Goal: Obtain resource: Download file/media

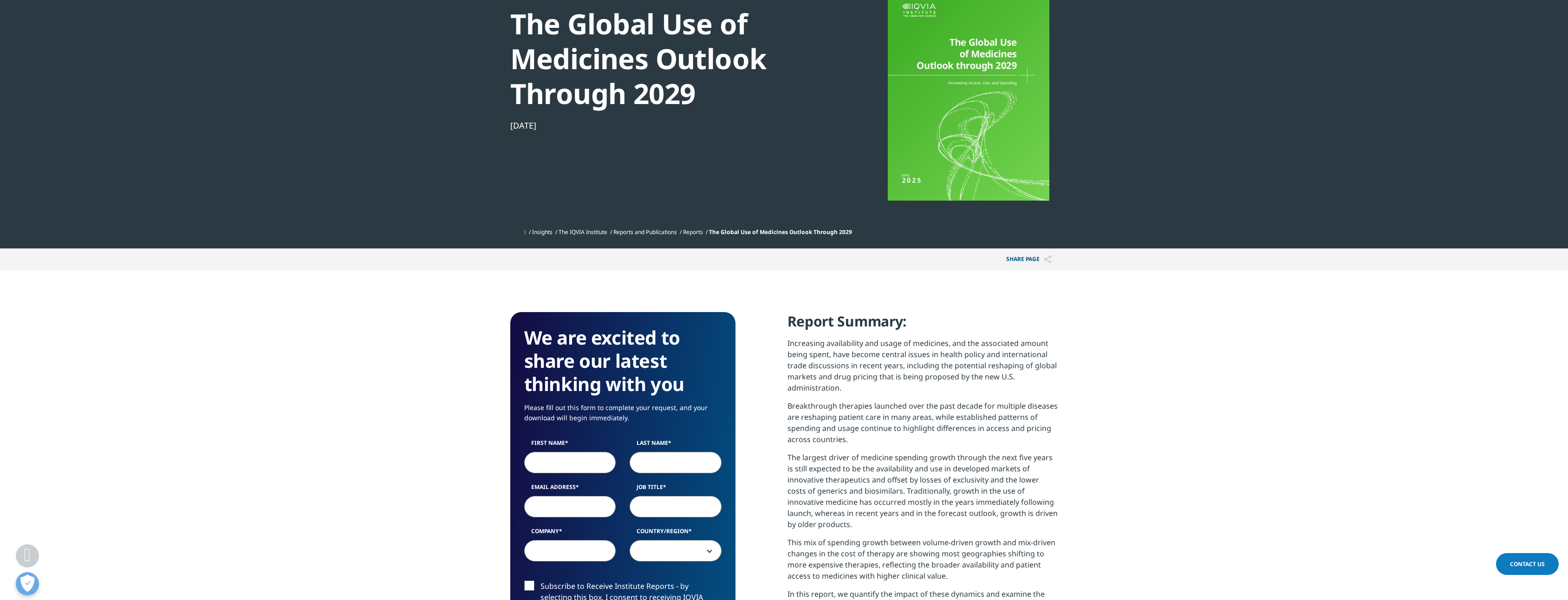
scroll to position [279, 0]
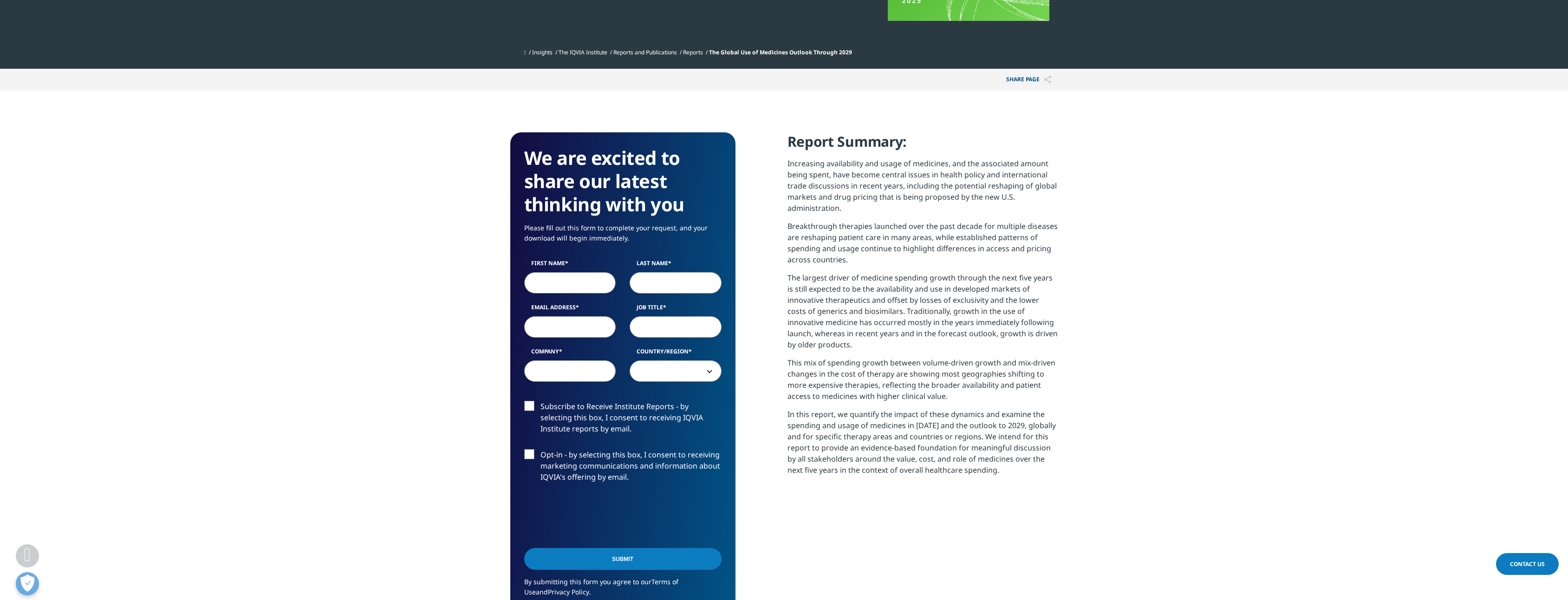
click at [583, 288] on input "First Name" at bounding box center [570, 282] width 92 height 21
type input "[PERSON_NAME]"
type input "[EMAIL_ADDRESS][DOMAIN_NAME]"
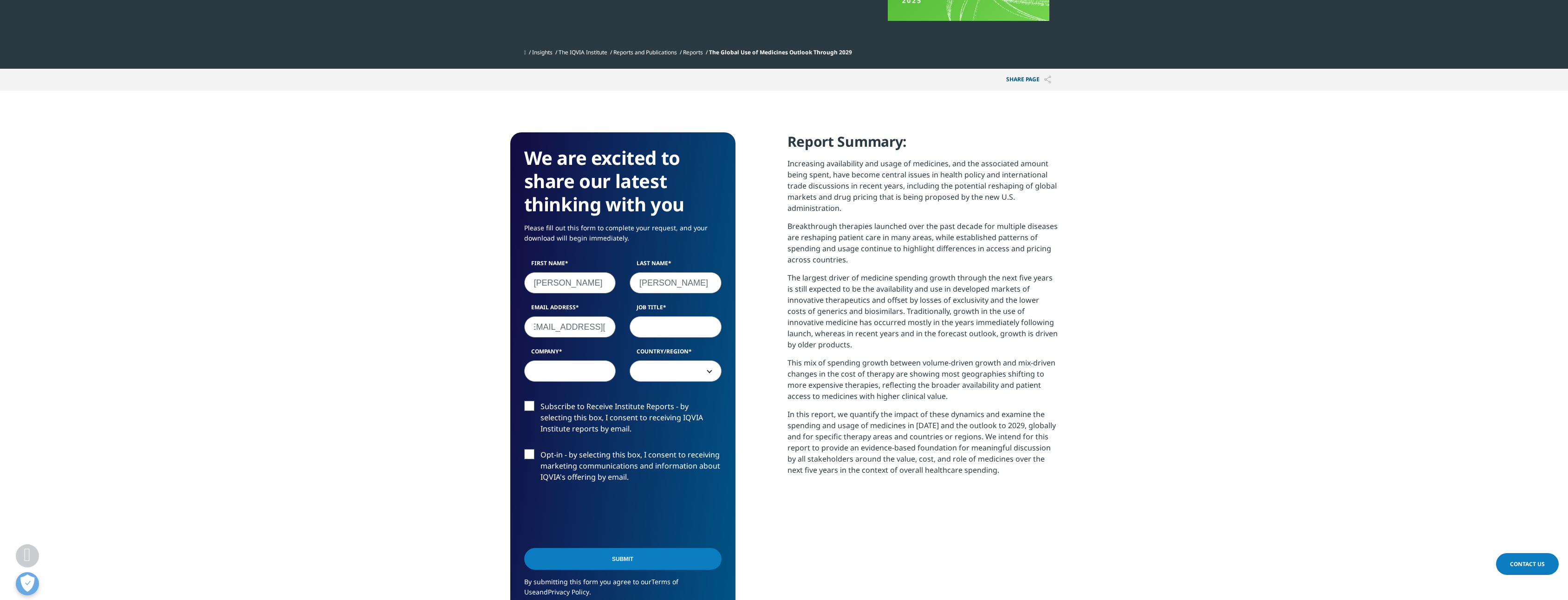
scroll to position [0, 0]
type input "CE Manager"
type input "Lundbeck"
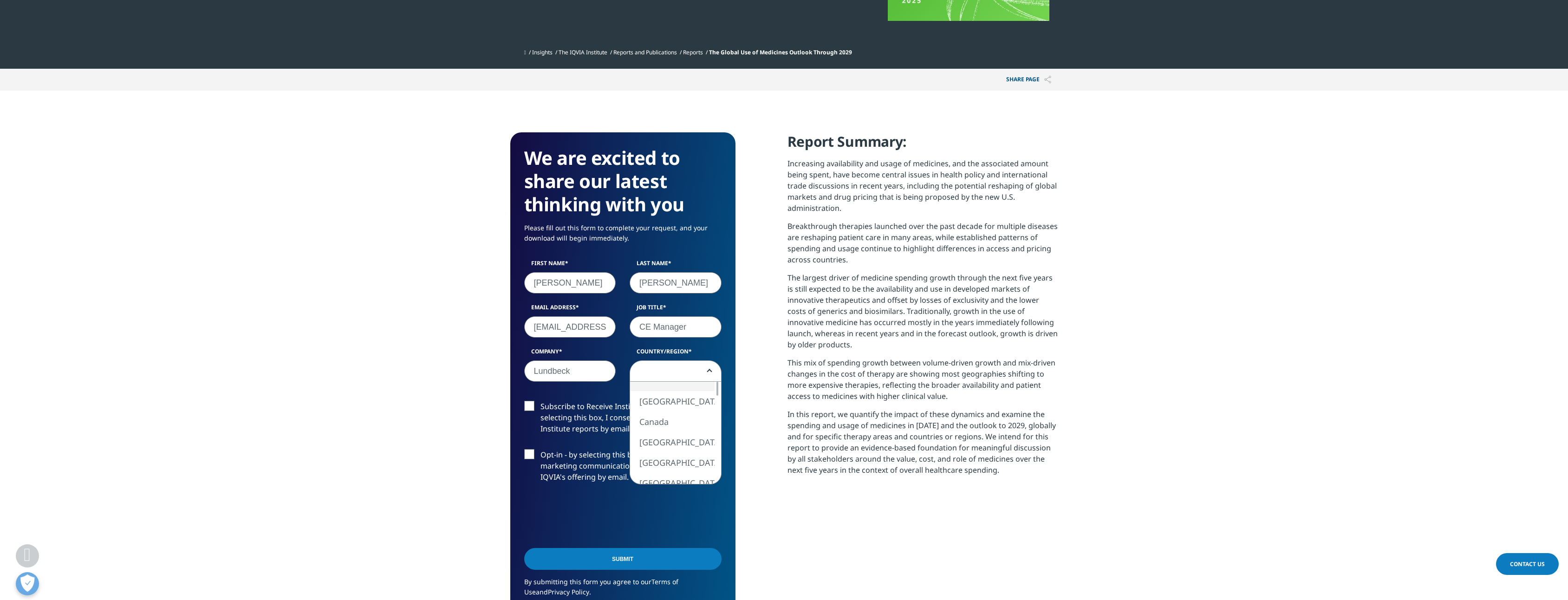
click at [708, 371] on b at bounding box center [708, 371] width 0 height 0
select select "[GEOGRAPHIC_DATA]"
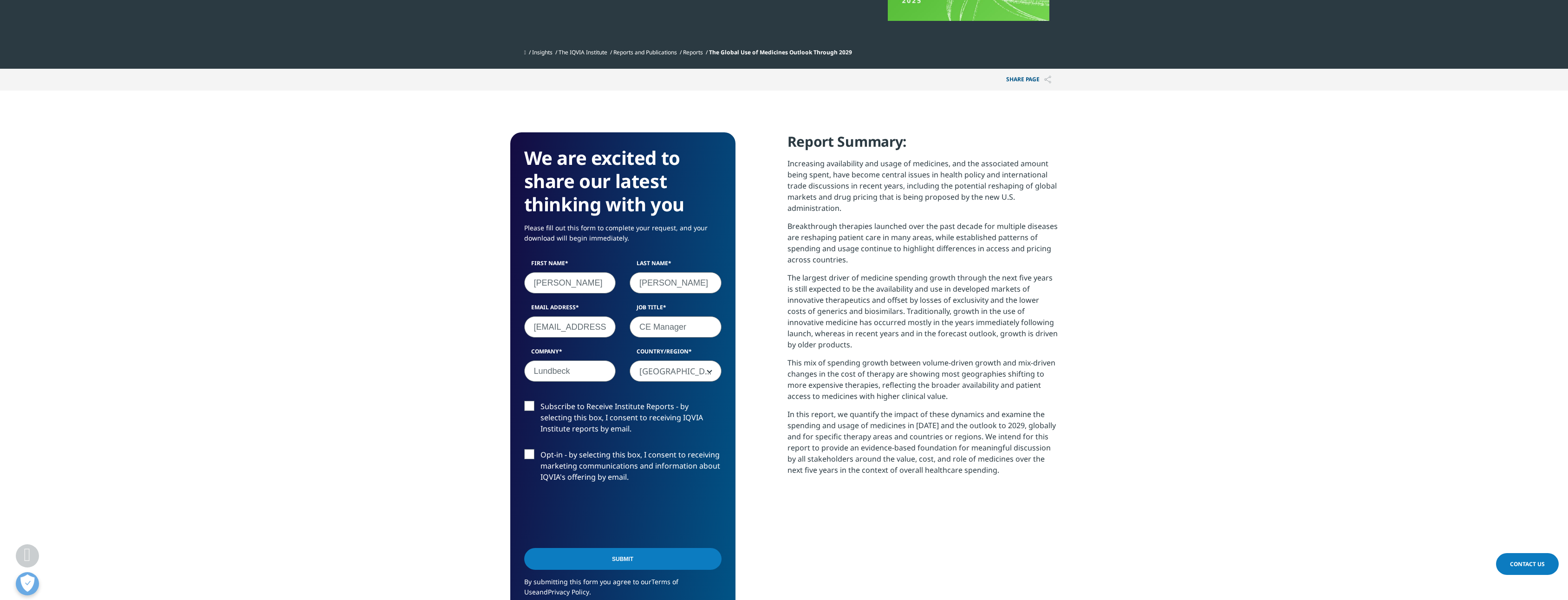
click at [530, 404] on label "Subscribe to Receive Institute Reports - by selecting this box, I consent to re…" at bounding box center [623, 419] width 197 height 38
click at [541, 400] on input "Subscribe to Receive Institute Reports - by selecting this box, I consent to re…" at bounding box center [541, 400] width 0 height 0
click at [529, 449] on label "Opt-in - by selecting this box, I consent to receiving marketing communications…" at bounding box center [623, 468] width 197 height 38
click at [541, 449] on input "Opt-in - by selecting this box, I consent to receiving marketing communications…" at bounding box center [541, 449] width 0 height 0
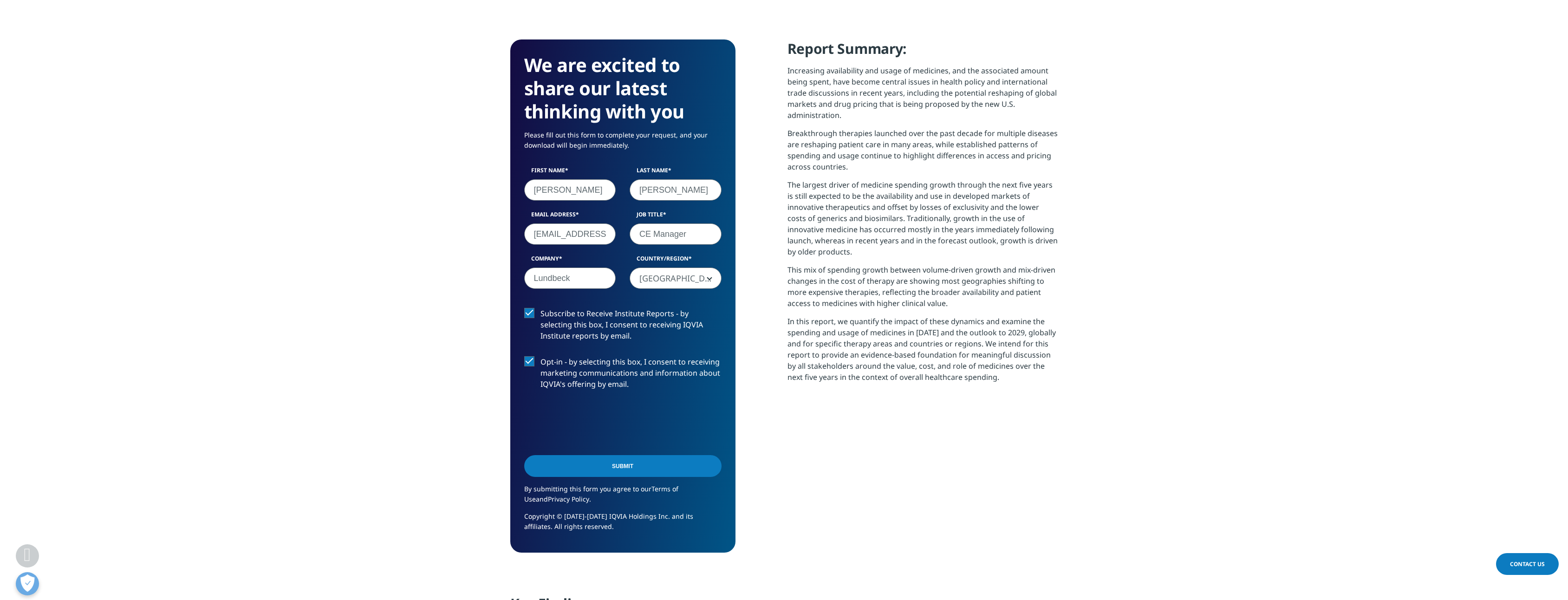
click at [649, 473] on input "Submit" at bounding box center [623, 466] width 197 height 22
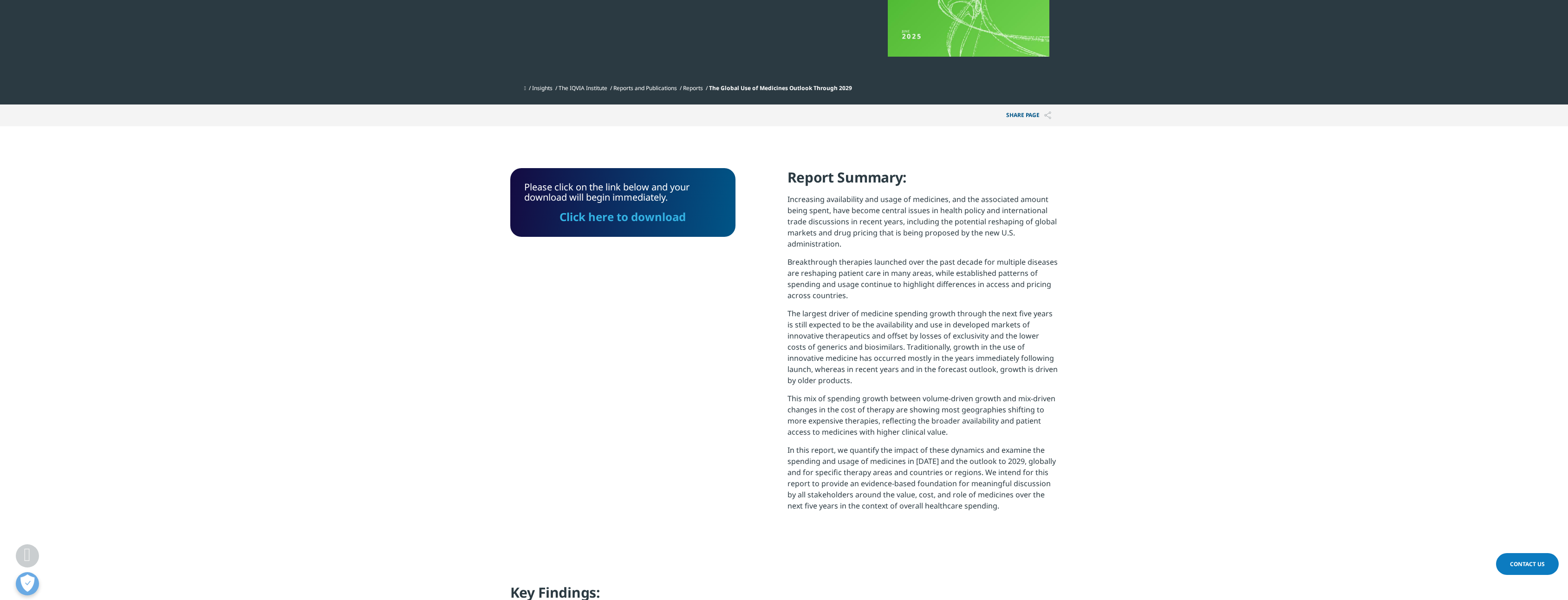
scroll to position [239, 0]
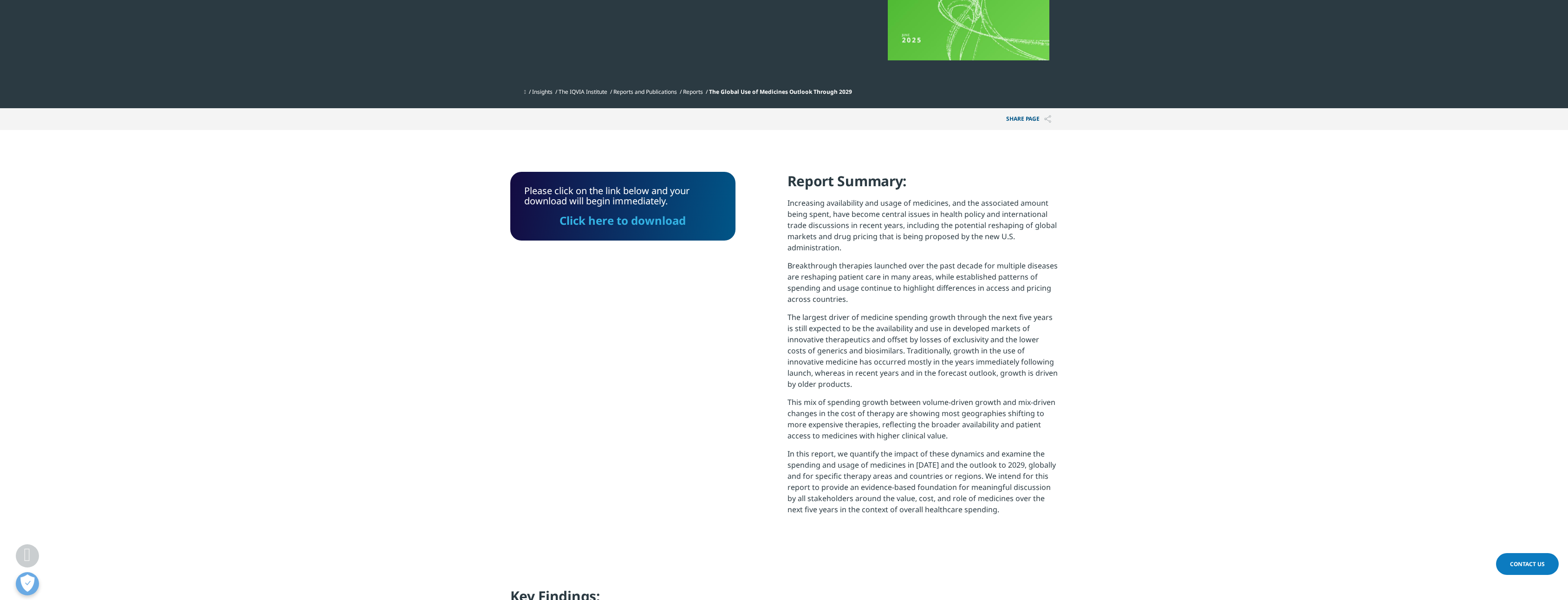
click at [620, 218] on link "Click here to download" at bounding box center [622, 220] width 126 height 15
